Goal: Find specific page/section: Find specific page/section

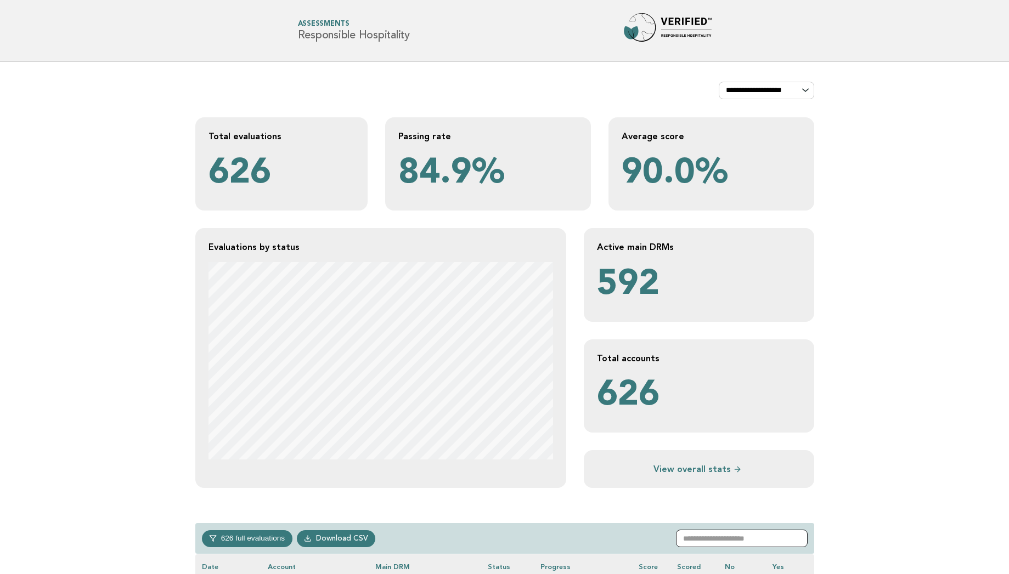
click at [704, 535] on input "text" at bounding box center [742, 539] width 132 height 18
type input "******"
click at [852, 488] on main "**********" at bounding box center [504, 352] width 1009 height 581
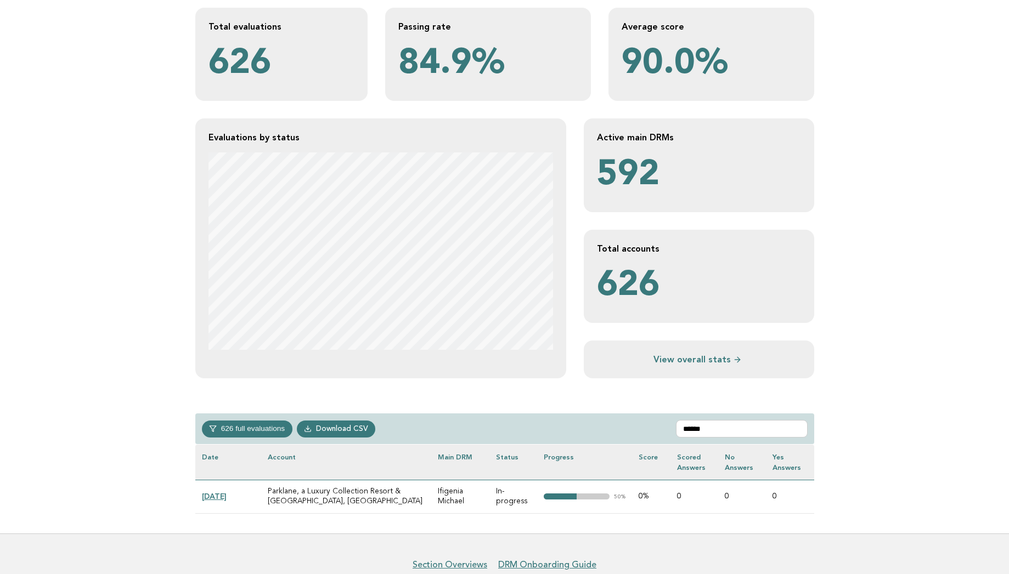
scroll to position [166, 0]
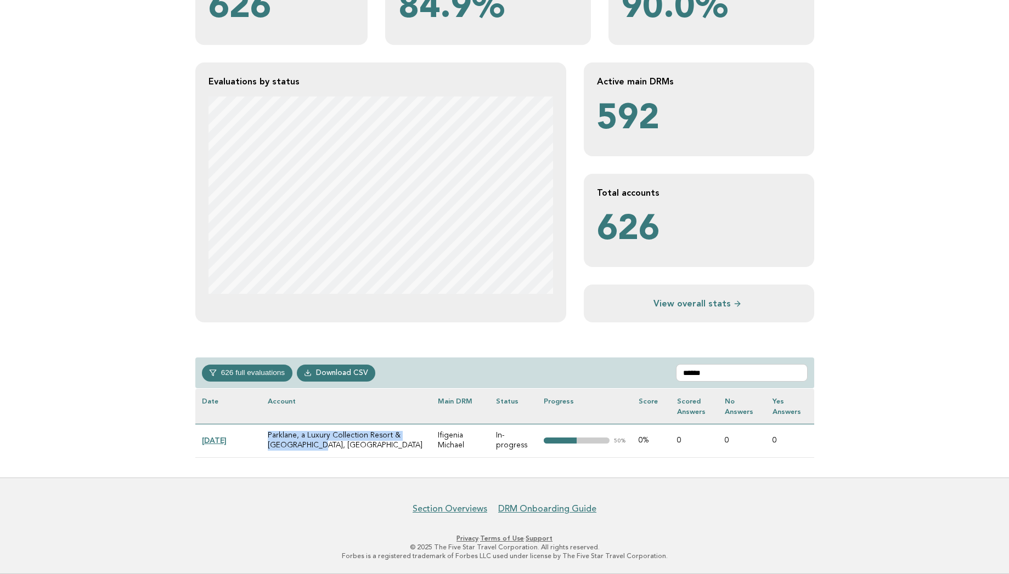
drag, startPoint x: 299, startPoint y: 445, endPoint x: 268, endPoint y: 432, distance: 33.6
click at [268, 432] on td "Parklane, a Luxury Collection Resort & [GEOGRAPHIC_DATA], [GEOGRAPHIC_DATA]" at bounding box center [346, 440] width 170 height 33
copy td "Parklane, a Luxury Collection Resort & [GEOGRAPHIC_DATA], [GEOGRAPHIC_DATA]"
click at [223, 437] on link "[DATE]" at bounding box center [214, 440] width 25 height 9
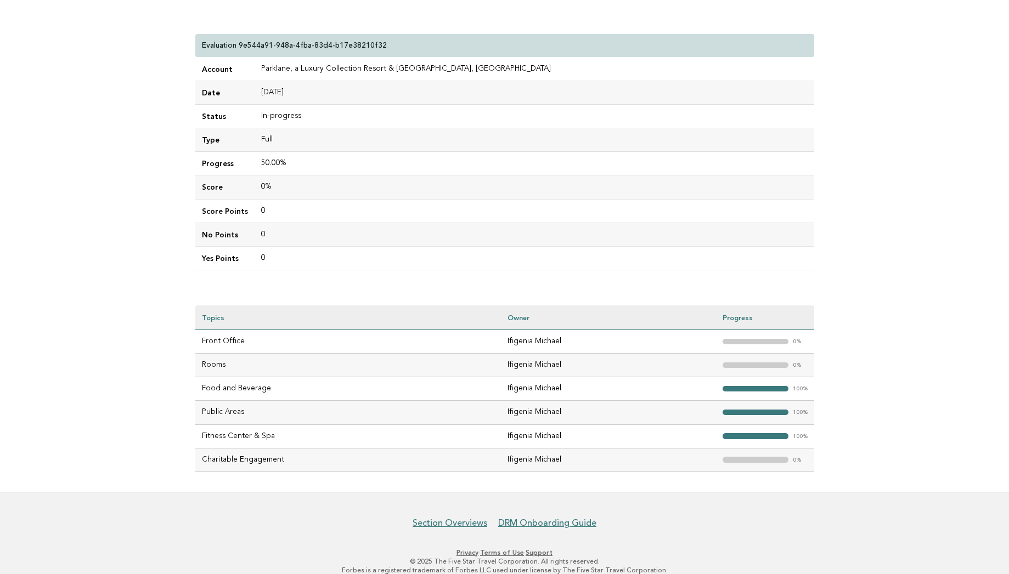
scroll to position [108, 0]
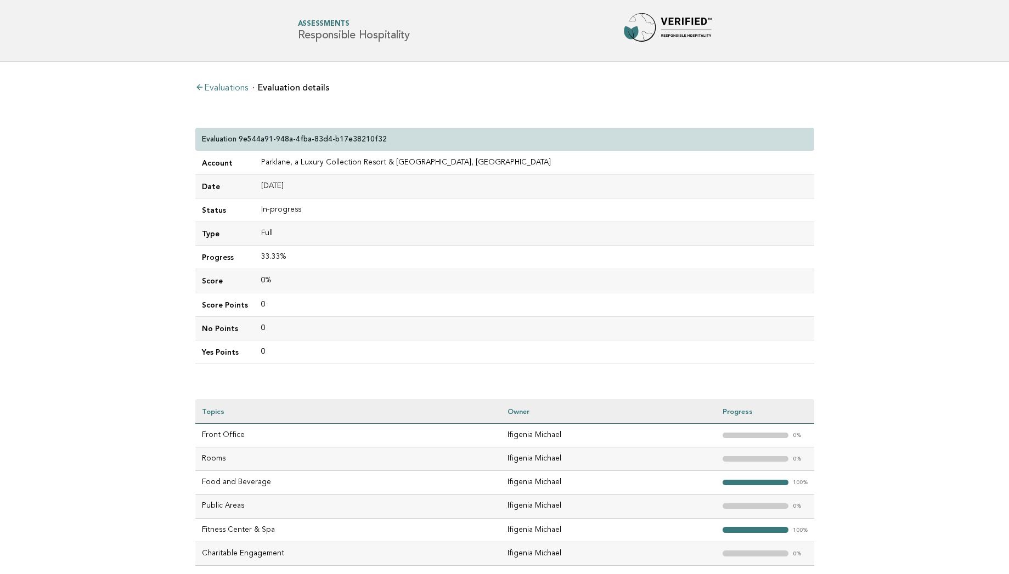
scroll to position [108, 0]
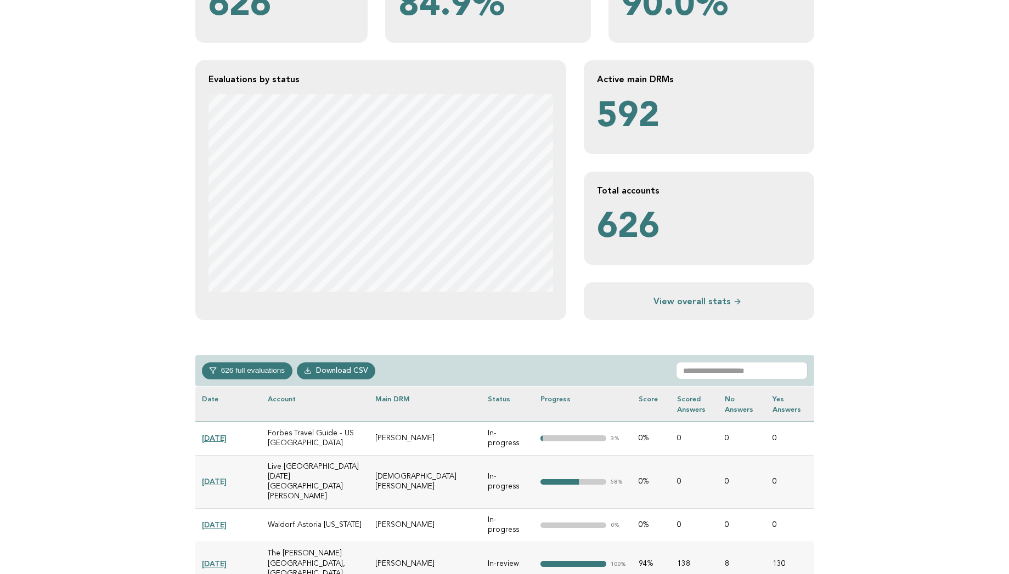
scroll to position [166, 0]
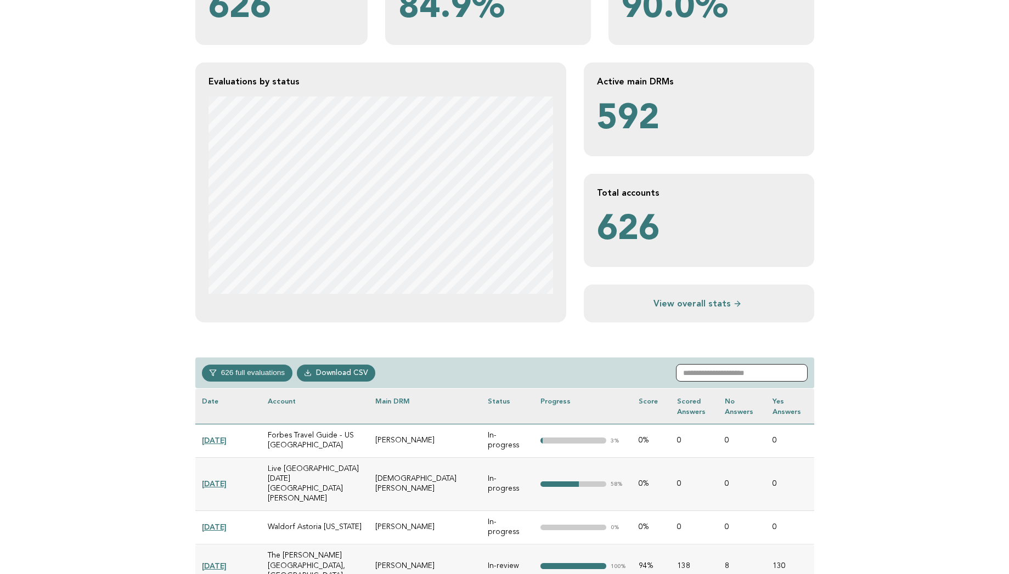
click at [717, 371] on input "text" at bounding box center [742, 373] width 132 height 18
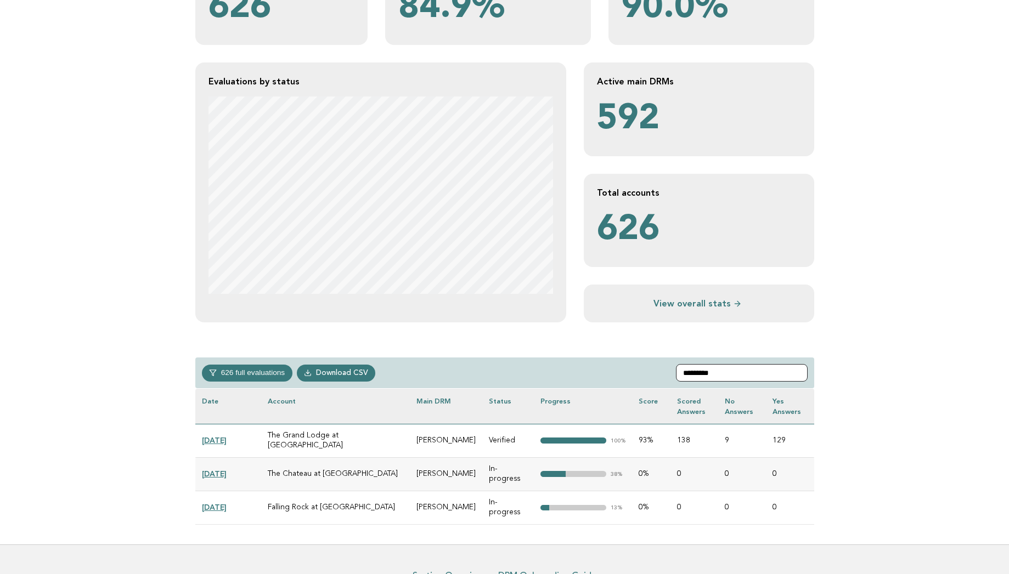
type input "*********"
drag, startPoint x: 373, startPoint y: 434, endPoint x: 267, endPoint y: 435, distance: 106.4
click at [267, 435] on td "The Grand Lodge at [GEOGRAPHIC_DATA]" at bounding box center [335, 440] width 149 height 33
copy td "The Grand Lodge at [GEOGRAPHIC_DATA]"
drag, startPoint x: 352, startPoint y: 483, endPoint x: 267, endPoint y: 487, distance: 84.6
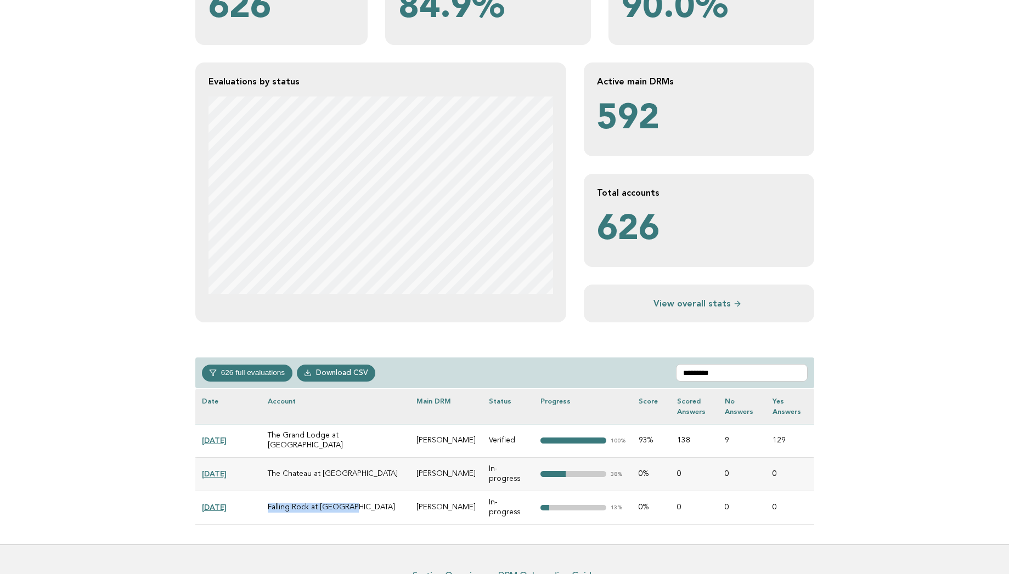
click at [267, 491] on td "Falling Rock at [GEOGRAPHIC_DATA]" at bounding box center [335, 507] width 149 height 33
copy td "Falling Rock at [GEOGRAPHIC_DATA]"
